Goal: Use online tool/utility: Utilize a website feature to perform a specific function

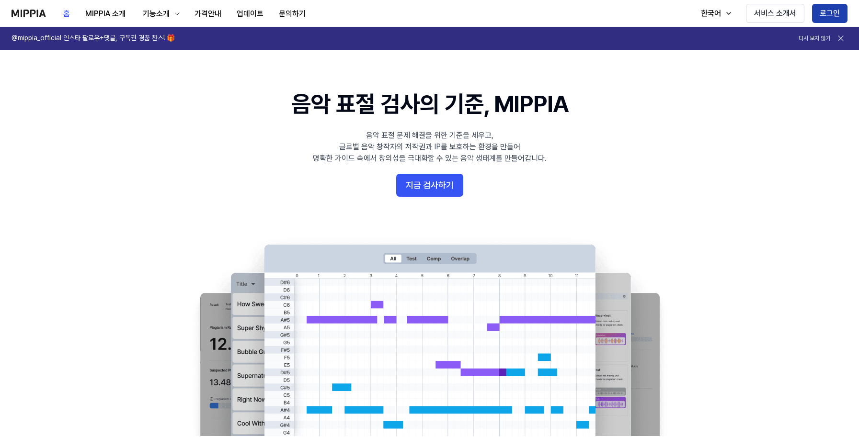
click at [833, 12] on button "로그인" at bounding box center [829, 13] width 35 height 19
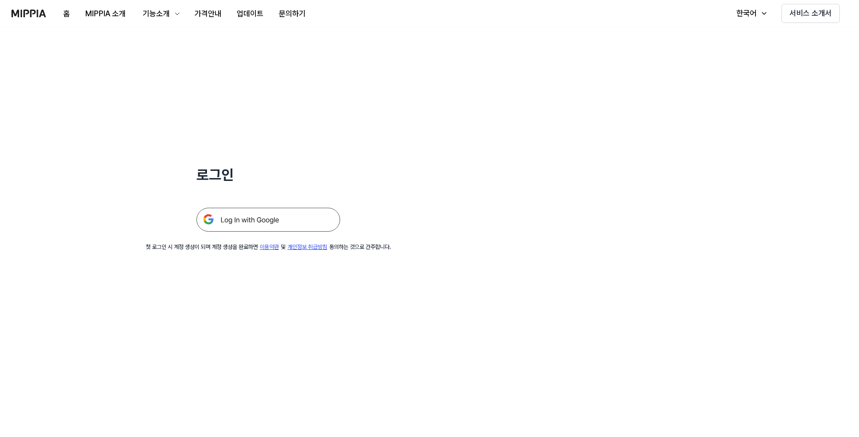
click at [256, 221] on img at bounding box center [268, 220] width 144 height 24
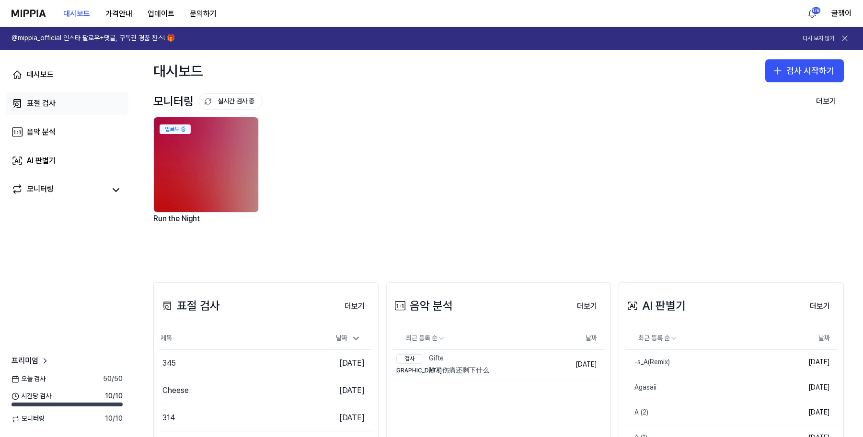
click at [40, 108] on div "표절 검사" at bounding box center [41, 103] width 29 height 11
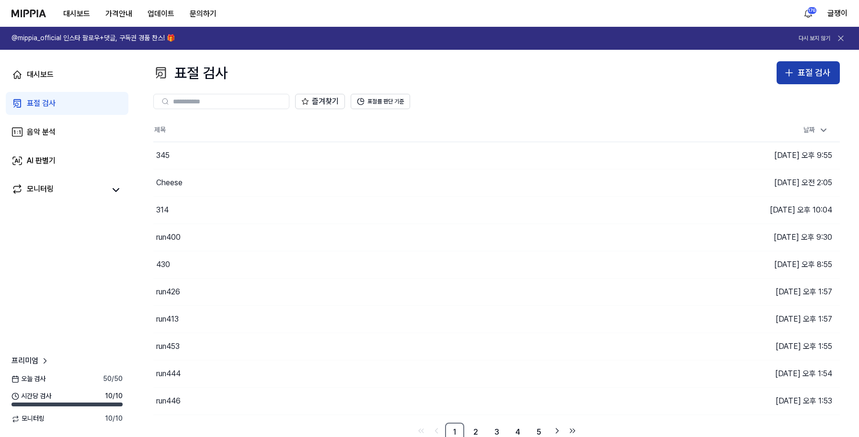
click at [807, 69] on div "표절 검사" at bounding box center [814, 73] width 33 height 14
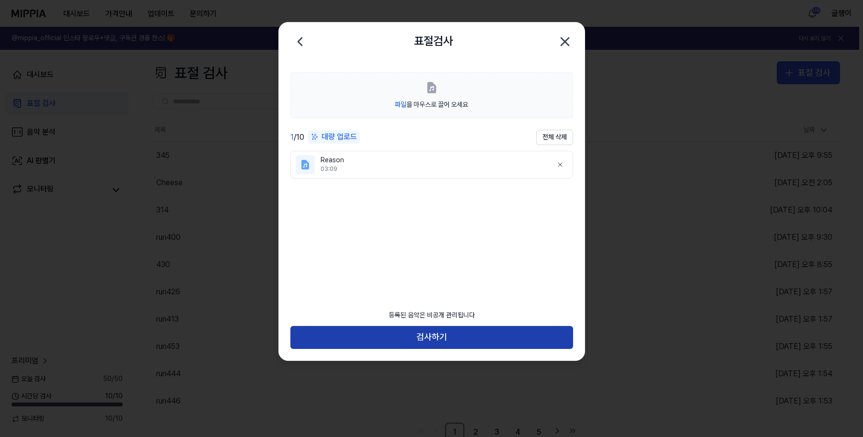
click at [432, 334] on button "검사하기" at bounding box center [431, 337] width 283 height 23
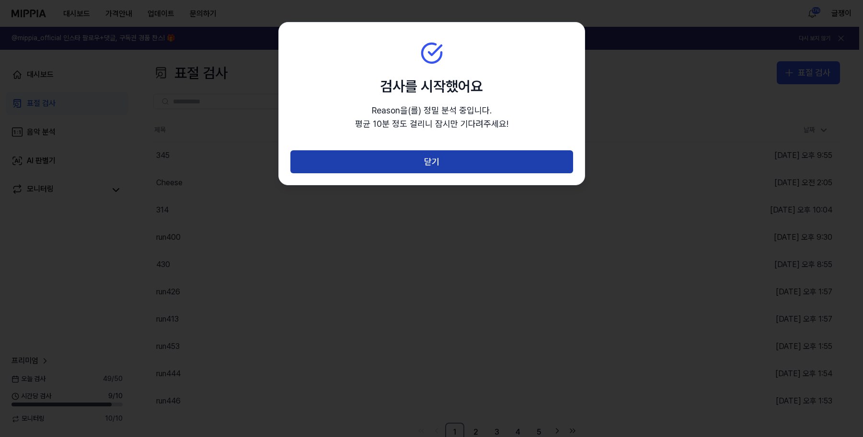
click at [438, 160] on button "닫기" at bounding box center [431, 161] width 283 height 23
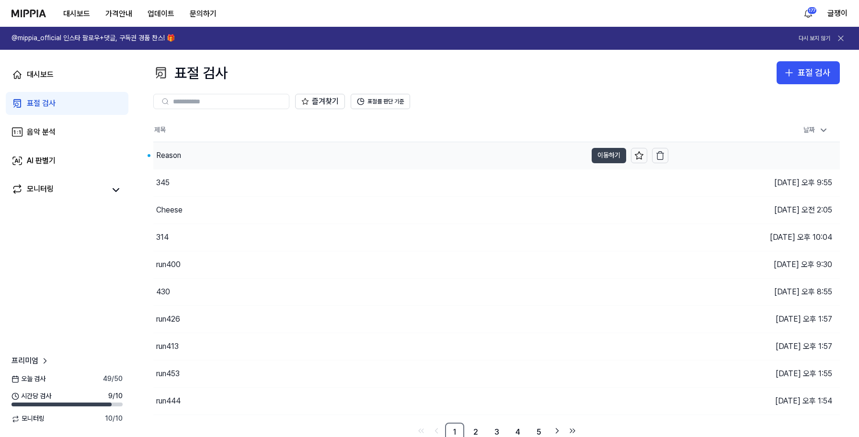
click at [607, 155] on button "이동하기" at bounding box center [609, 155] width 34 height 15
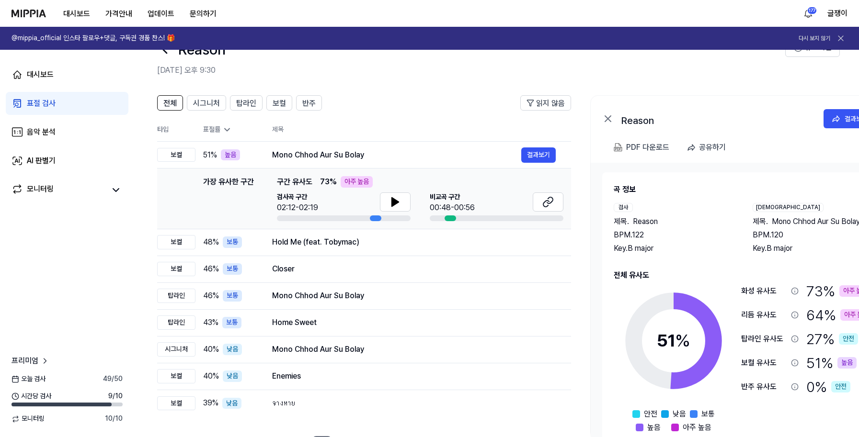
scroll to position [69, 0]
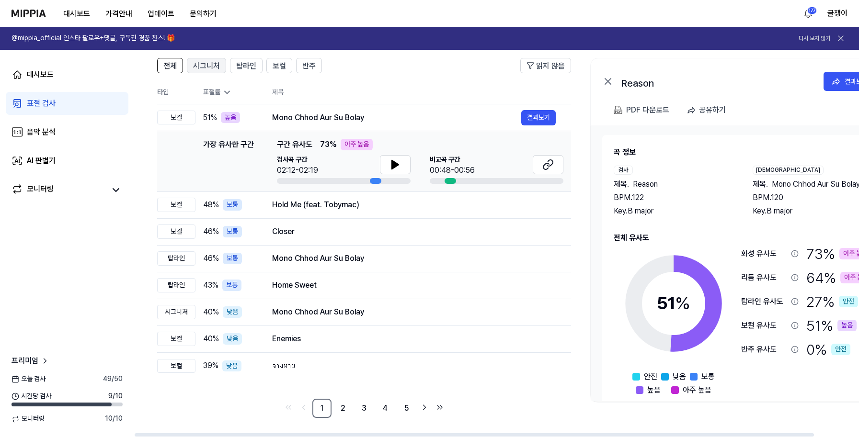
click at [197, 62] on span "시그니처" at bounding box center [206, 65] width 27 height 11
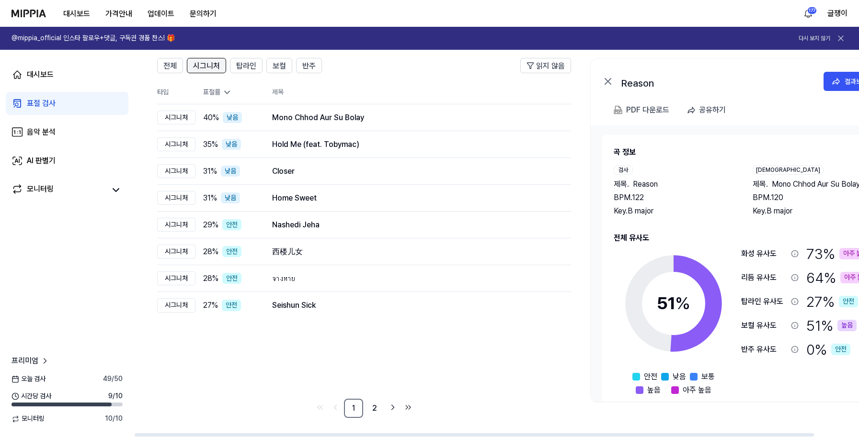
scroll to position [0, 0]
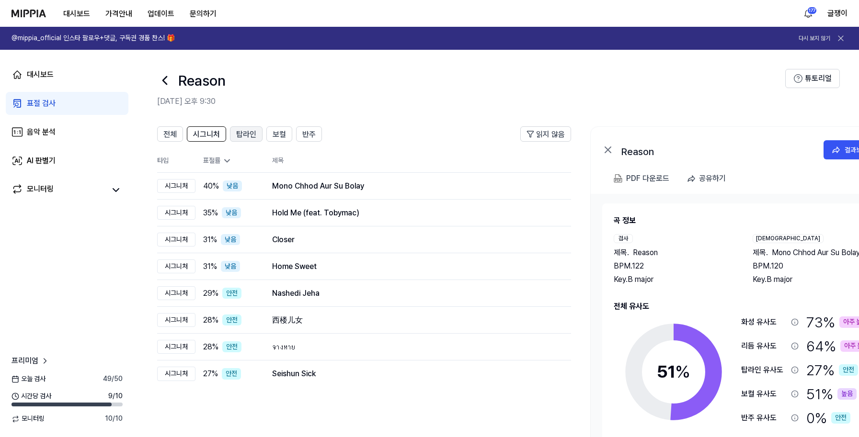
click at [245, 136] on span "탑라인" at bounding box center [246, 134] width 20 height 11
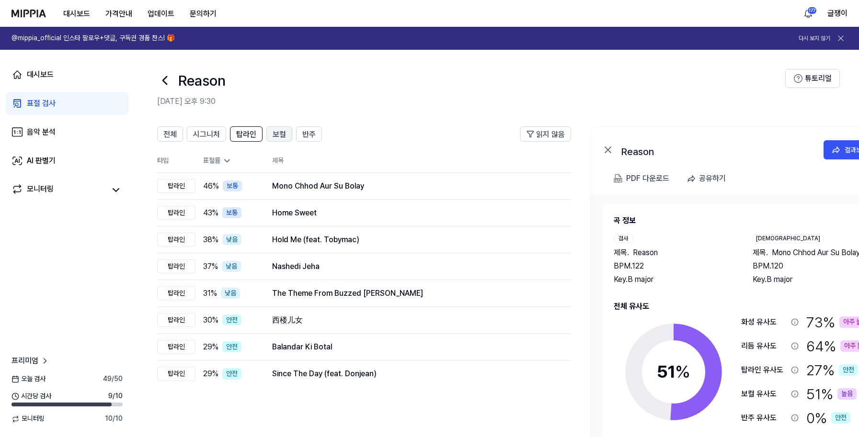
click at [273, 135] on span "보컬" at bounding box center [279, 134] width 13 height 11
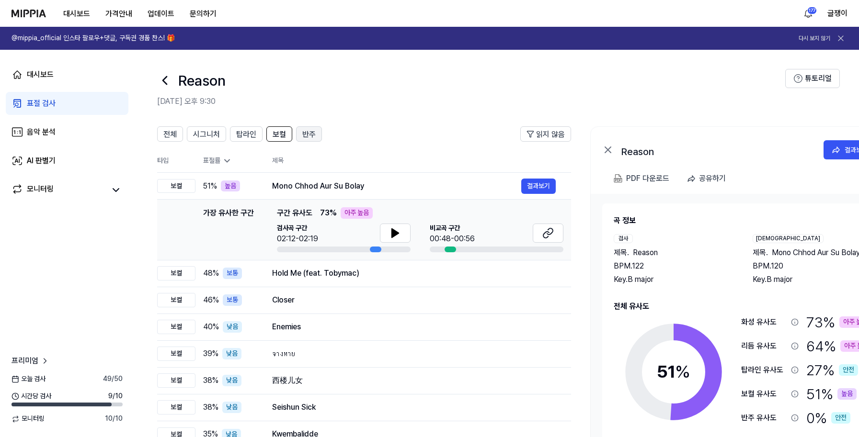
click at [309, 136] on span "반주" at bounding box center [308, 134] width 13 height 11
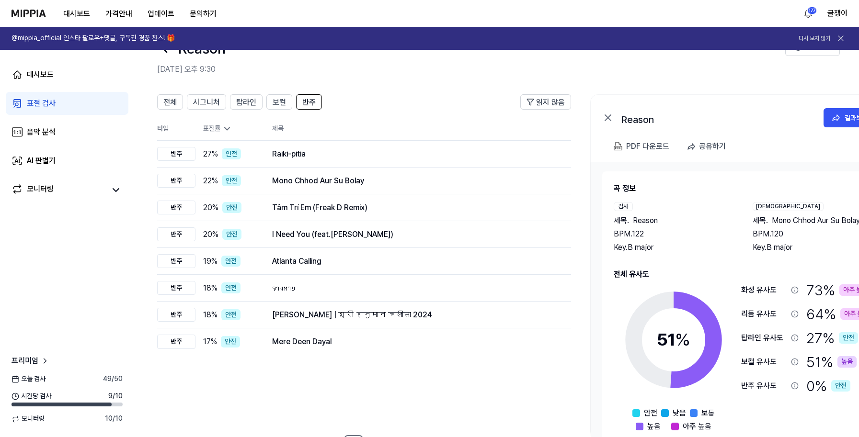
scroll to position [48, 0]
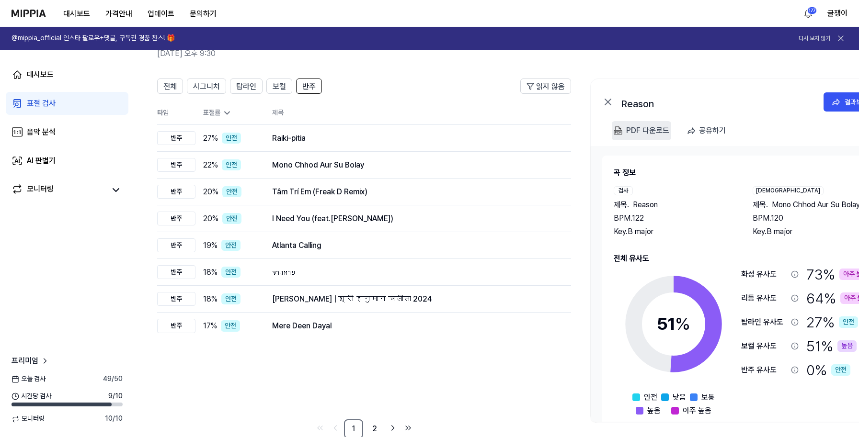
click at [658, 127] on div "PDF 다운로드" at bounding box center [647, 131] width 43 height 12
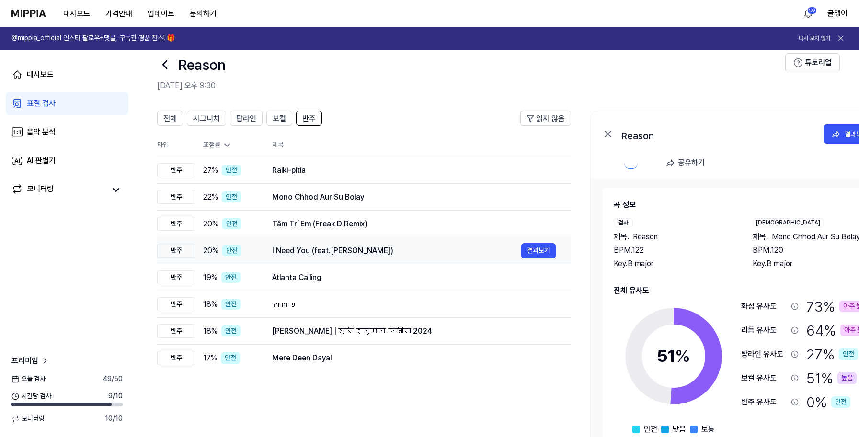
scroll to position [0, 0]
